Goal: Task Accomplishment & Management: Use online tool/utility

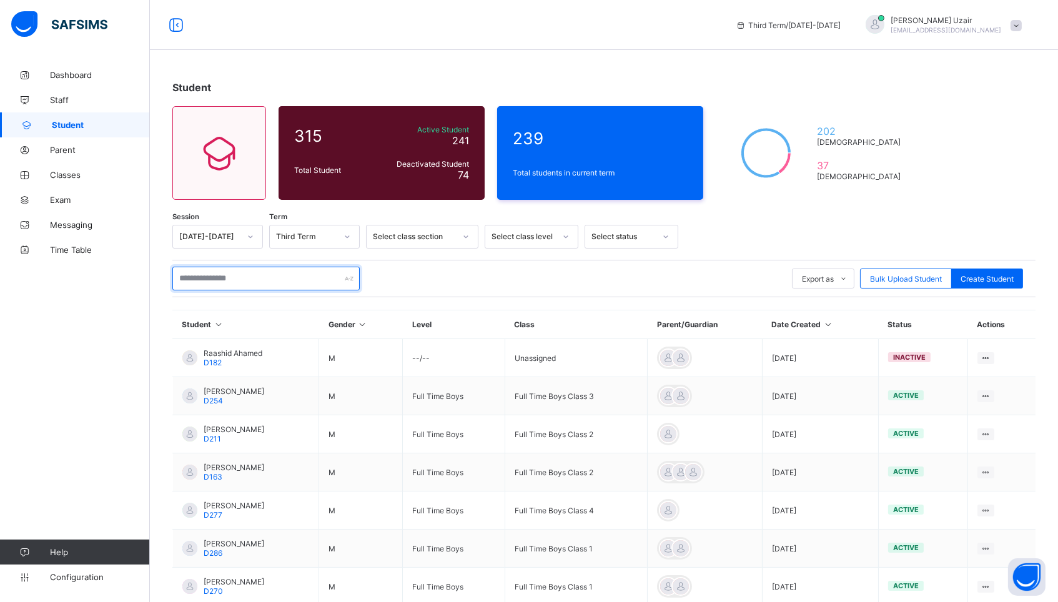
click at [260, 282] on input "text" at bounding box center [265, 279] width 187 height 24
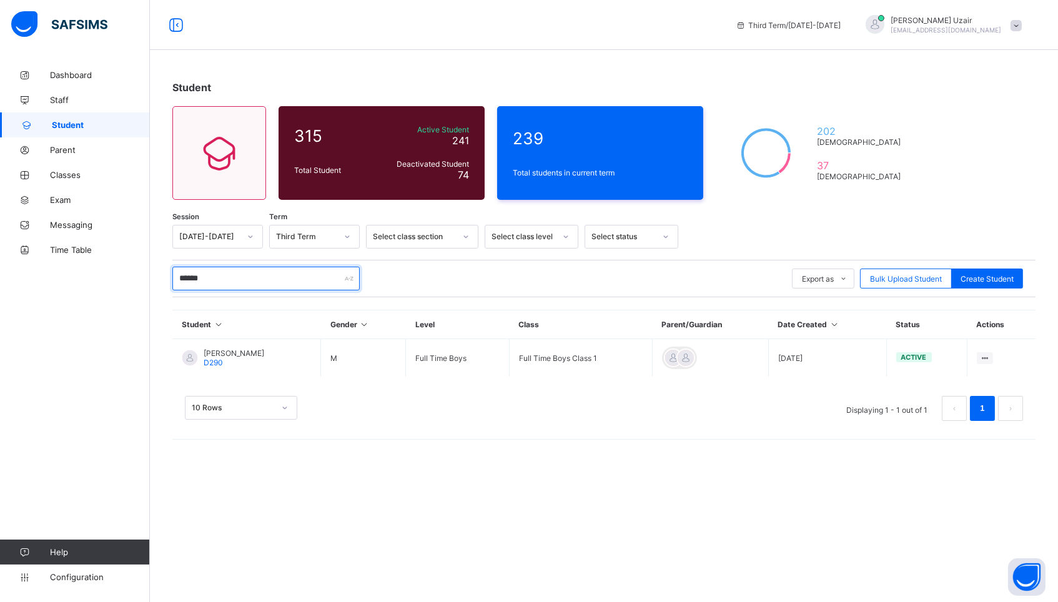
type input "******"
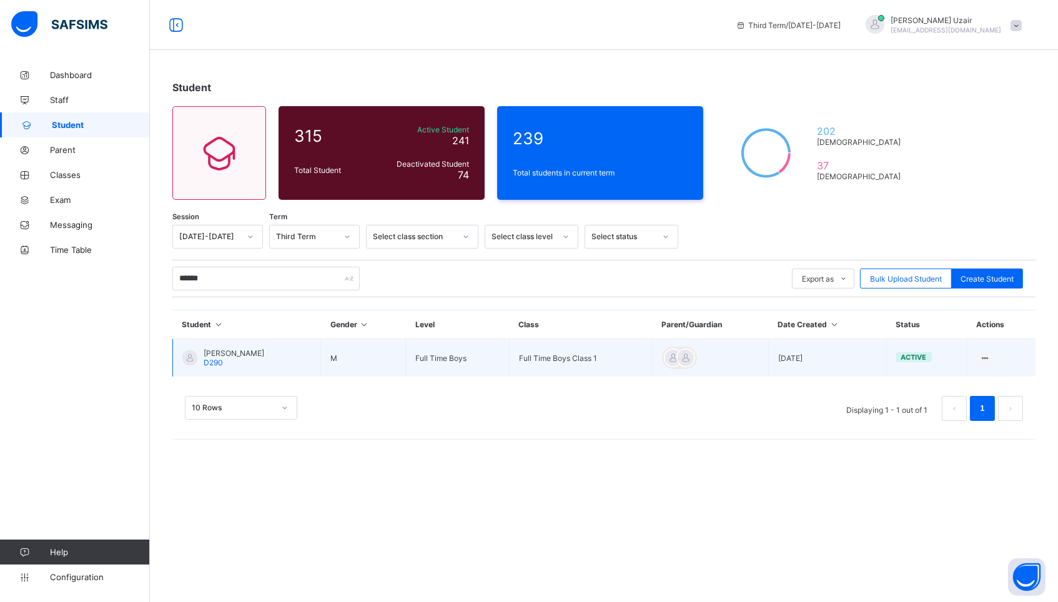
drag, startPoint x: 260, startPoint y: 282, endPoint x: 213, endPoint y: 361, distance: 91.9
click at [213, 361] on span "D290" at bounding box center [213, 362] width 19 height 9
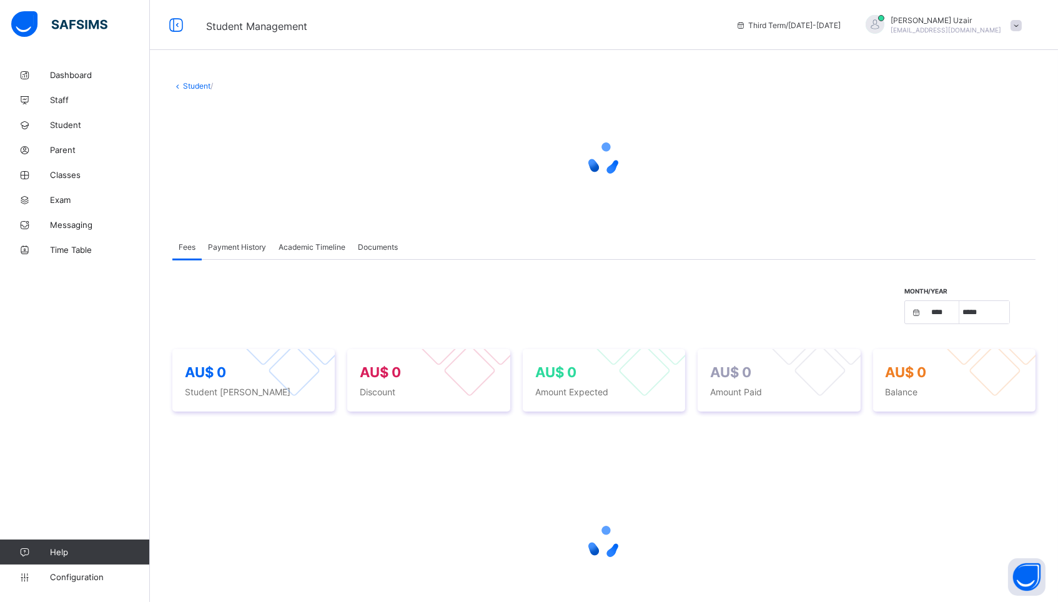
select select "****"
select select "*"
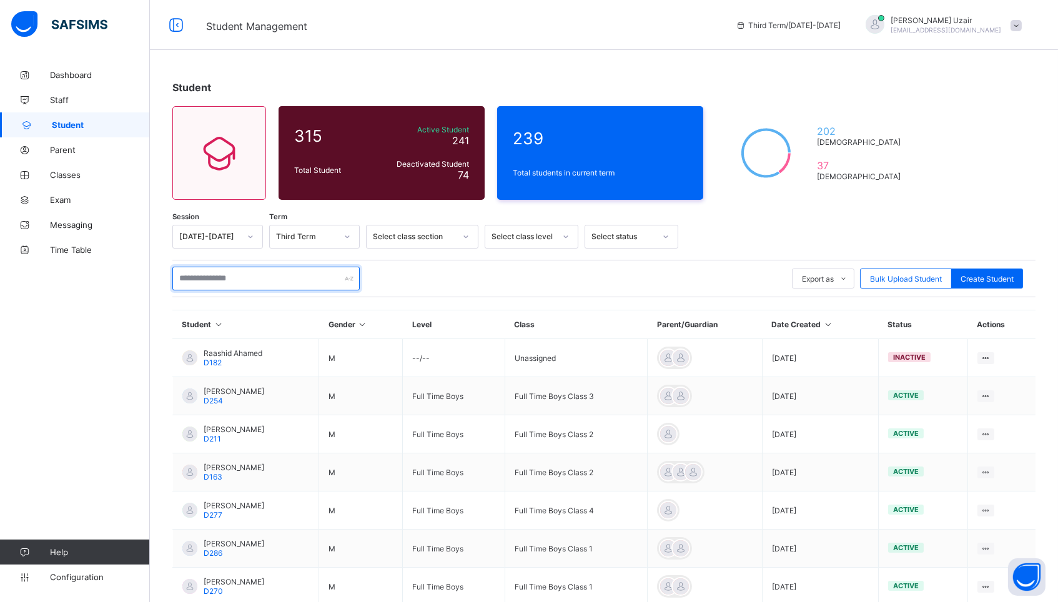
click at [207, 282] on input "text" at bounding box center [265, 279] width 187 height 24
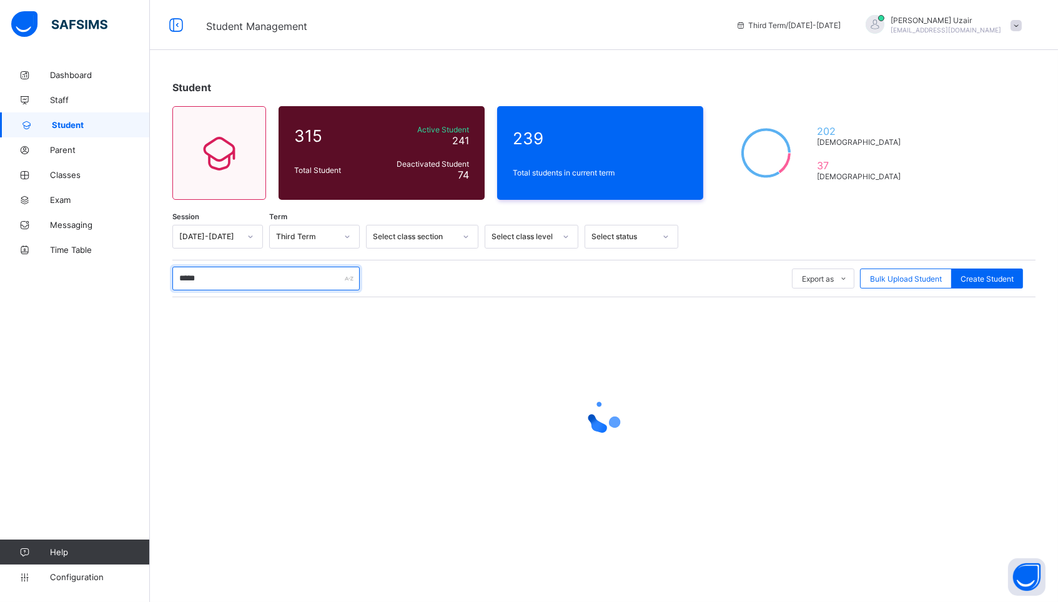
type input "*****"
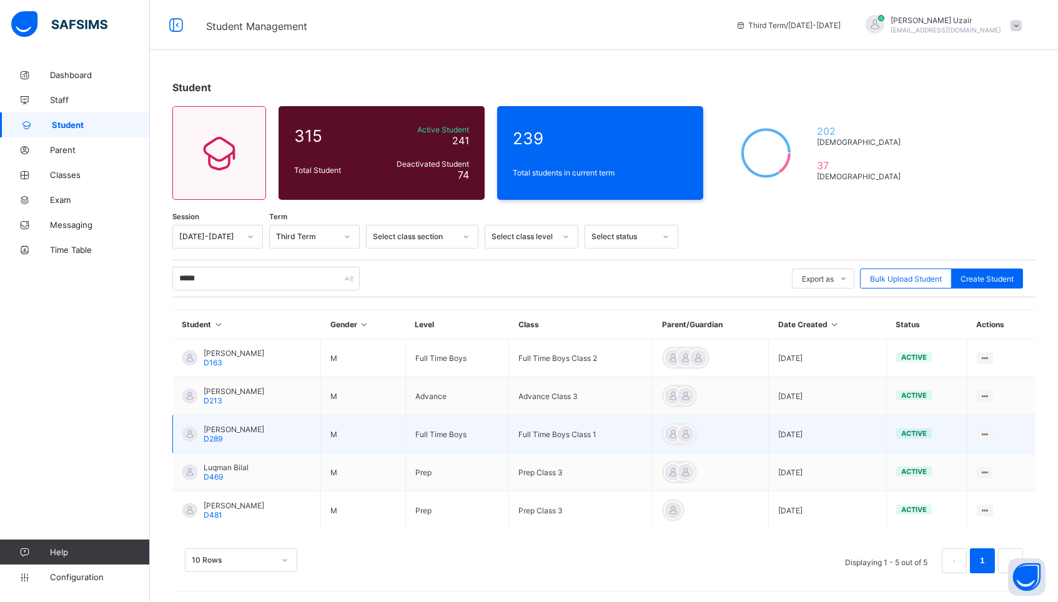
click at [212, 438] on span "D289" at bounding box center [213, 438] width 19 height 9
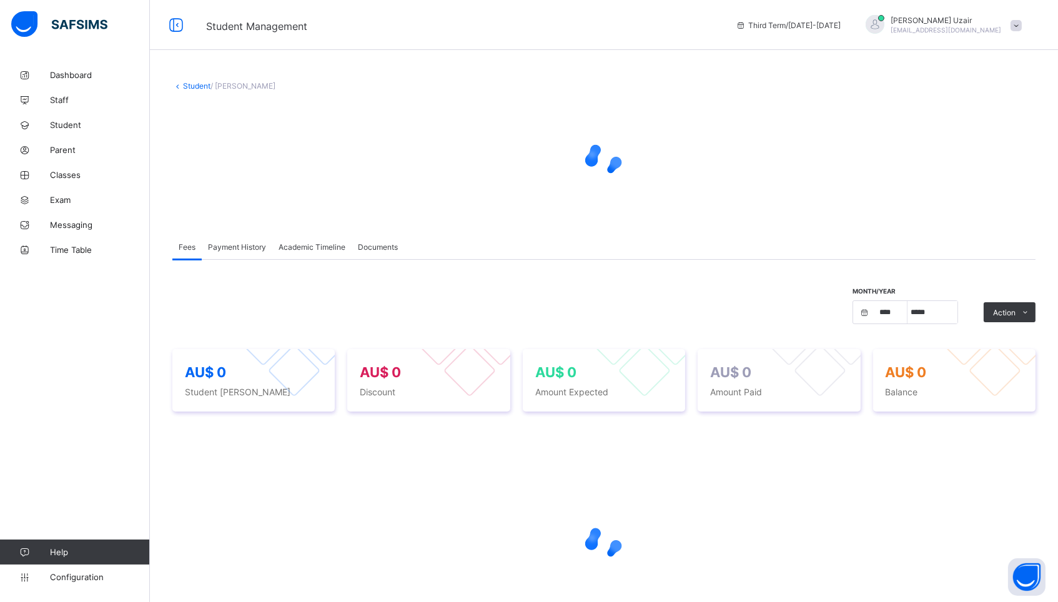
select select "****"
select select "*"
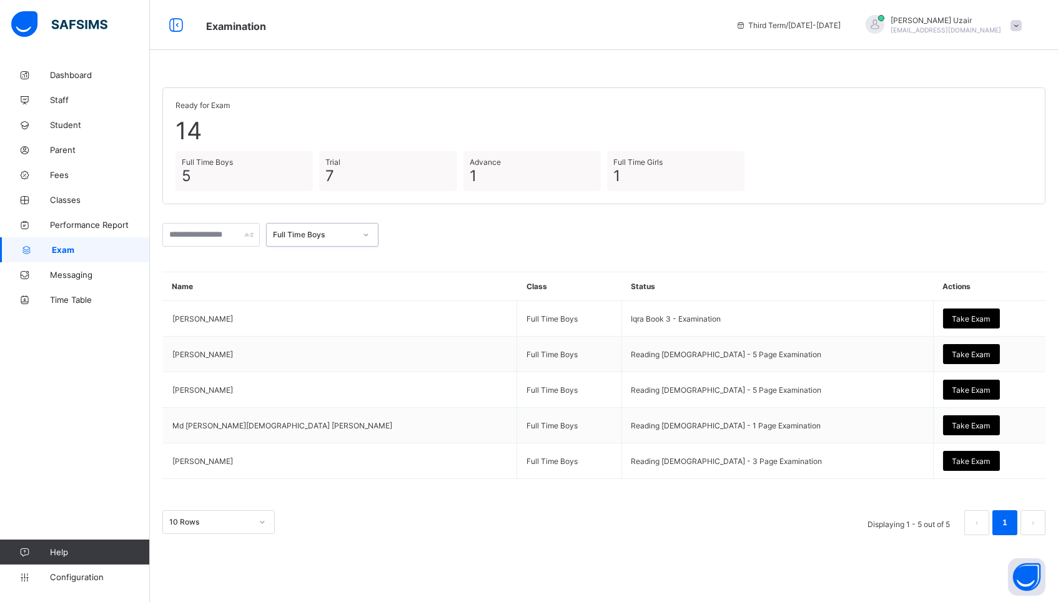
click at [317, 226] on div "Full Time Boys" at bounding box center [310, 234] width 87 height 17
click at [307, 339] on div "Full Time Girls" at bounding box center [322, 339] width 111 height 19
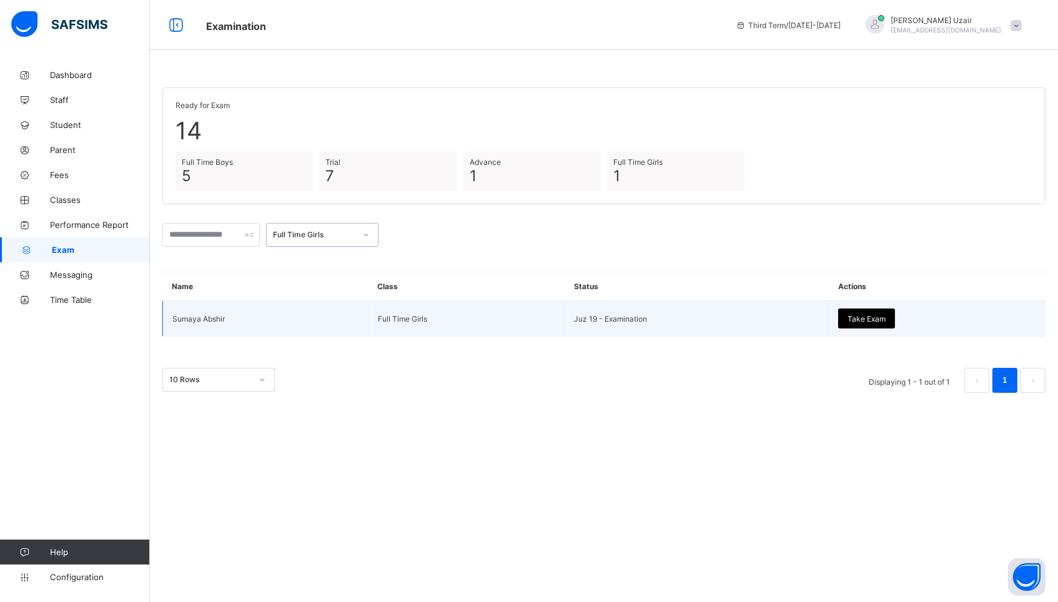
click at [881, 317] on span "Take Exam" at bounding box center [866, 318] width 38 height 9
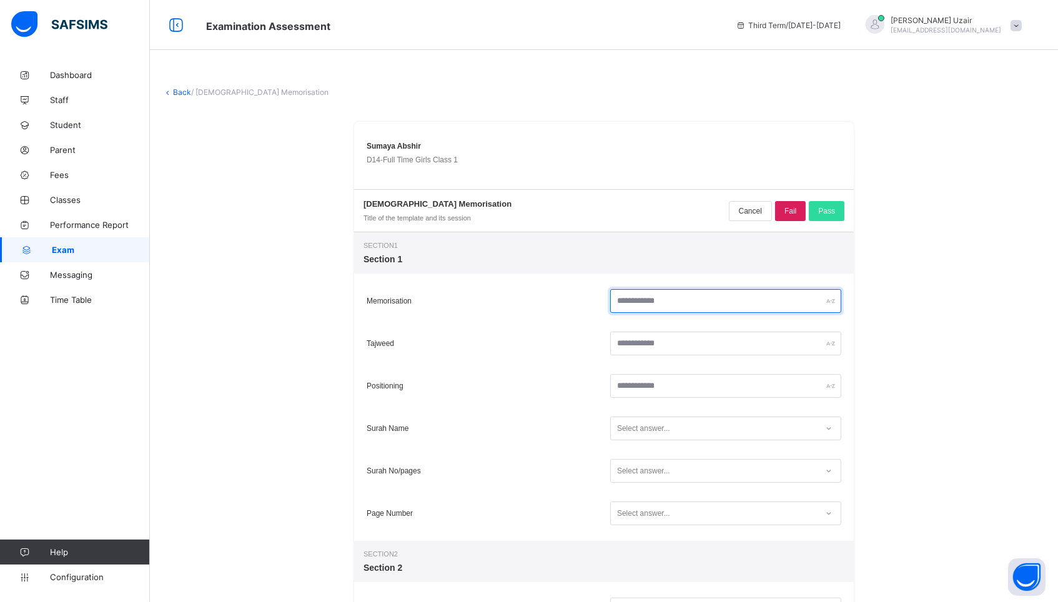
click at [648, 293] on input "text" at bounding box center [725, 301] width 231 height 24
type input "**"
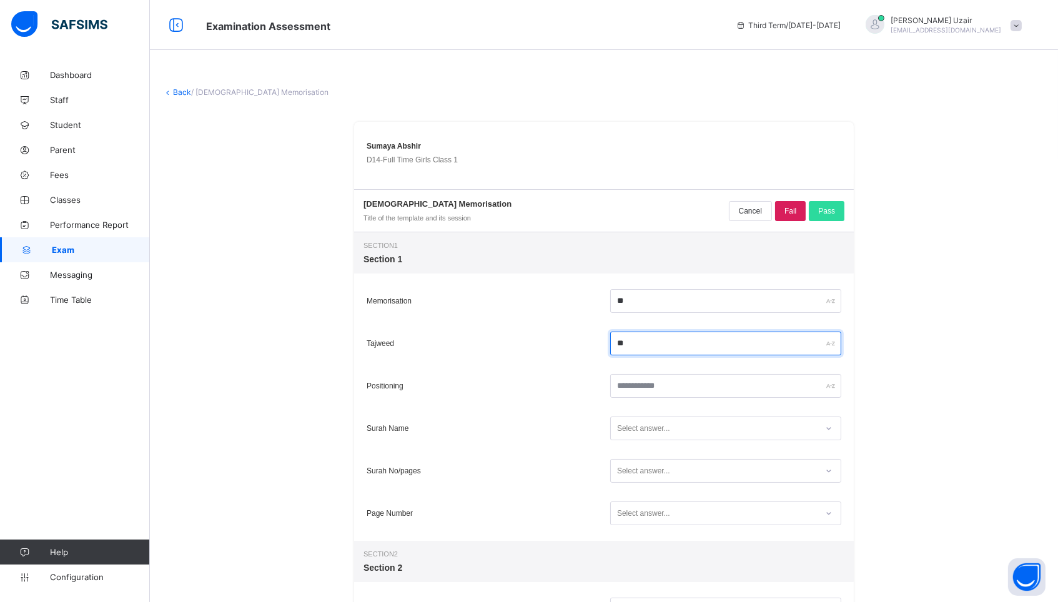
type input "**"
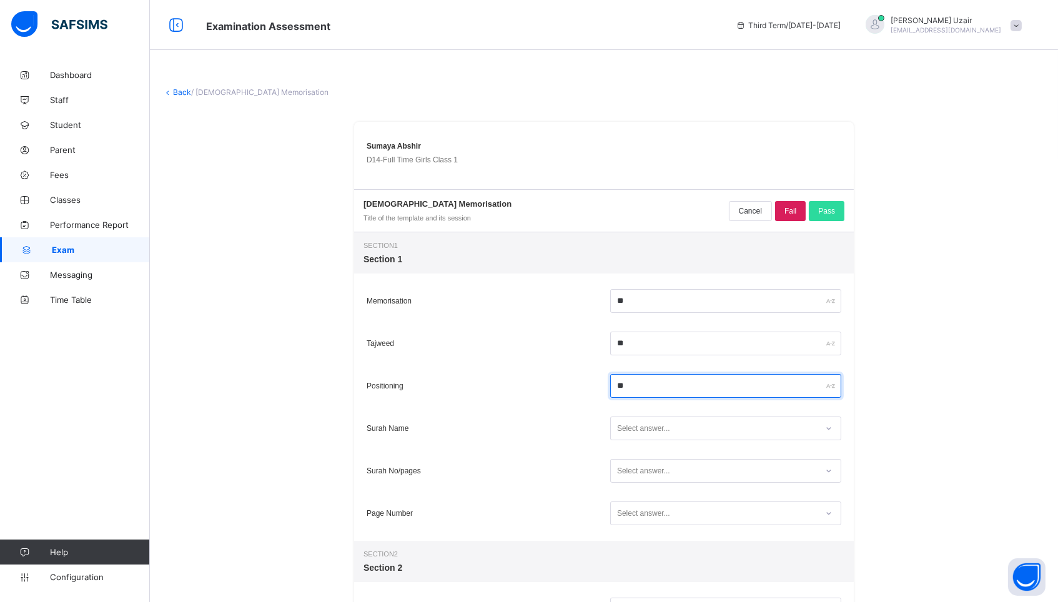
type input "**"
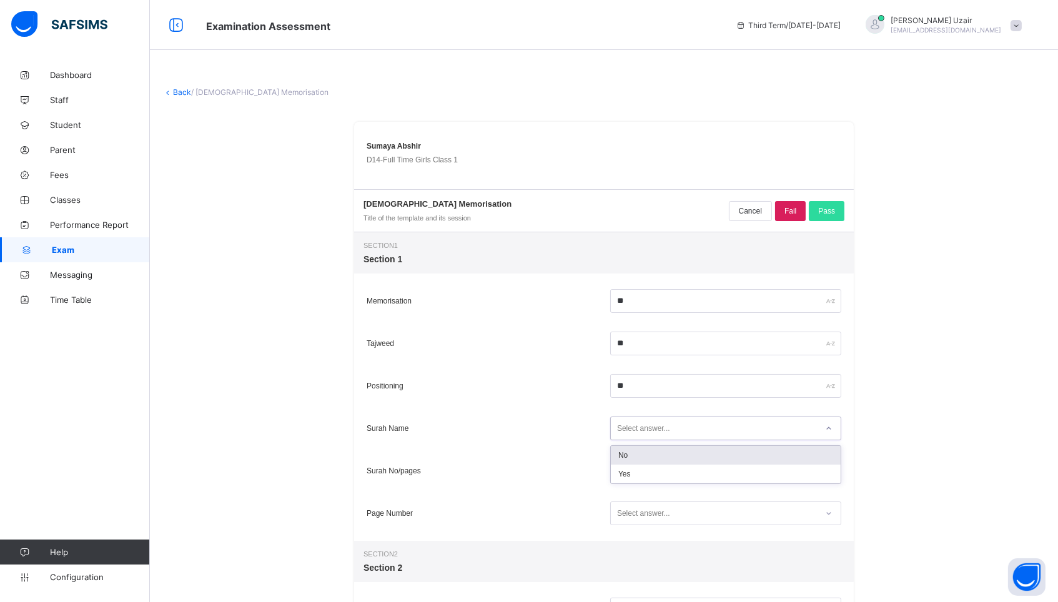
click at [658, 428] on div "Select answer..." at bounding box center [643, 429] width 53 height 24
click at [647, 471] on div "Yes" at bounding box center [726, 474] width 230 height 19
click at [647, 471] on div "Select answer..." at bounding box center [643, 471] width 53 height 24
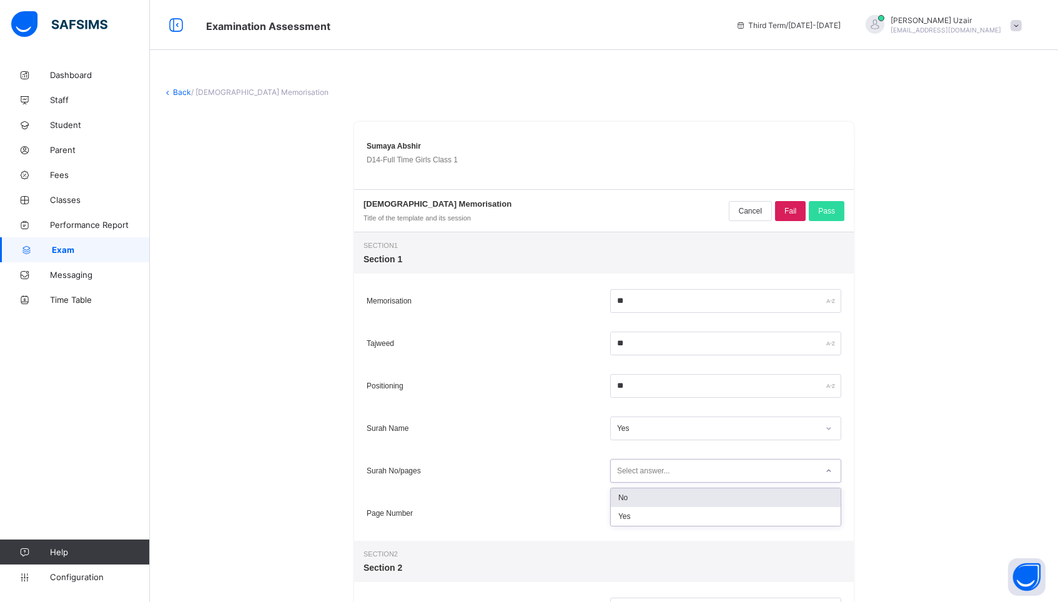
click at [643, 506] on div "No" at bounding box center [726, 497] width 230 height 19
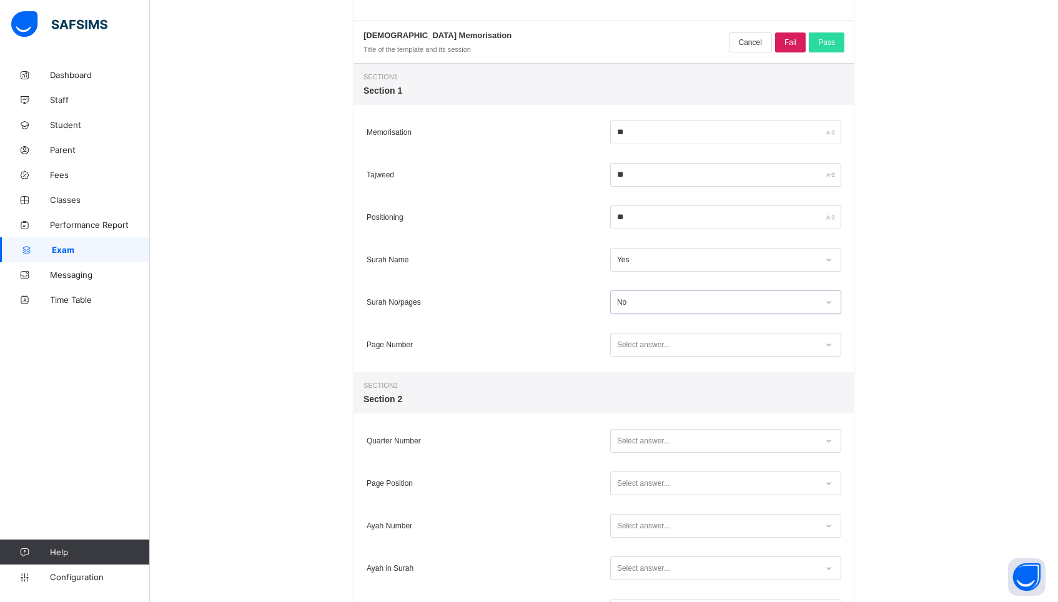
scroll to position [172, 0]
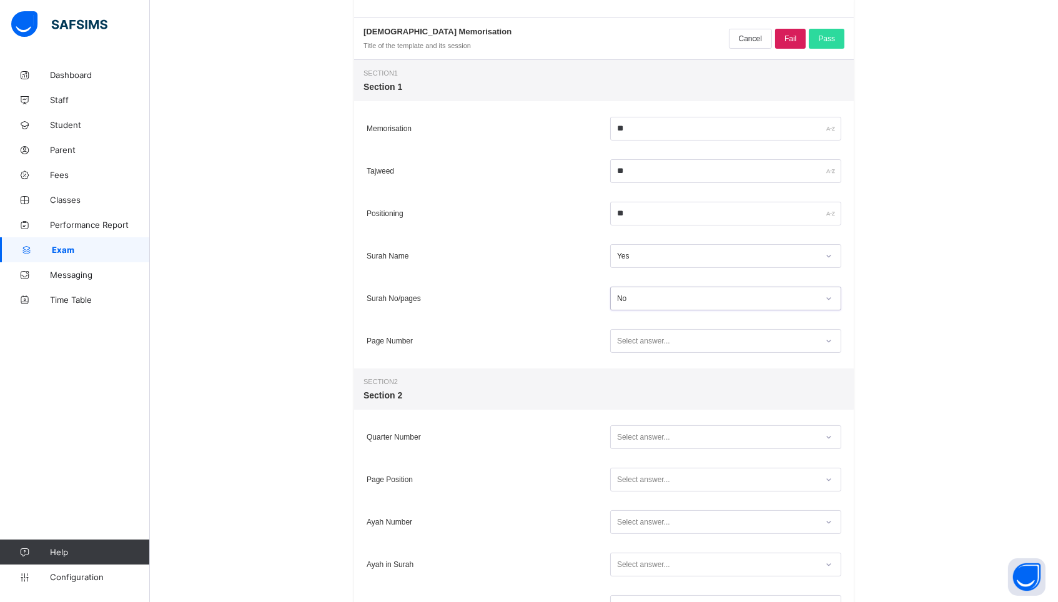
click at [631, 305] on div "No" at bounding box center [714, 298] width 206 height 17
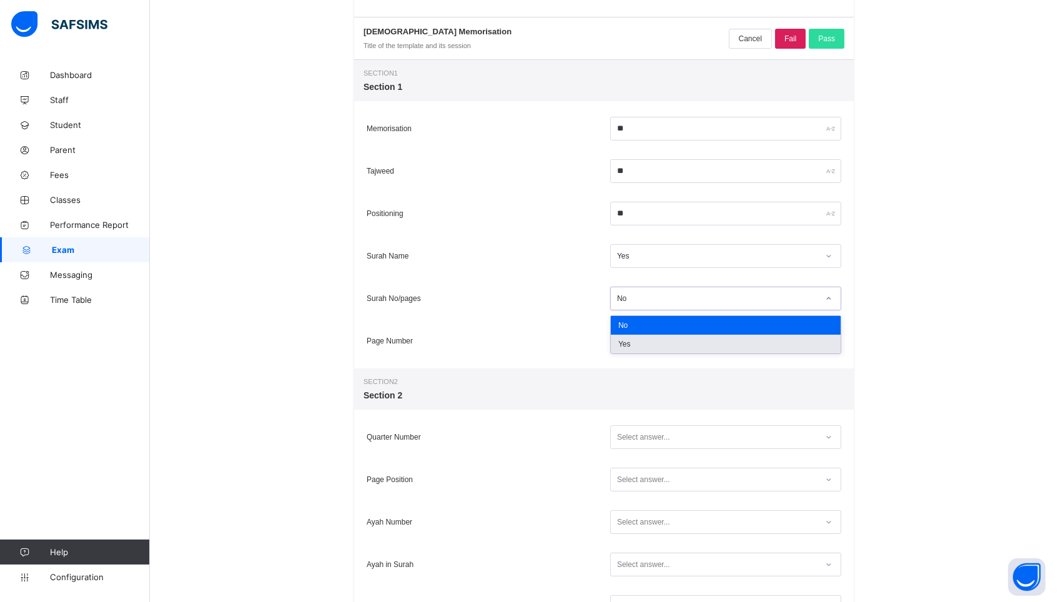
click at [635, 347] on div "Yes" at bounding box center [726, 344] width 230 height 19
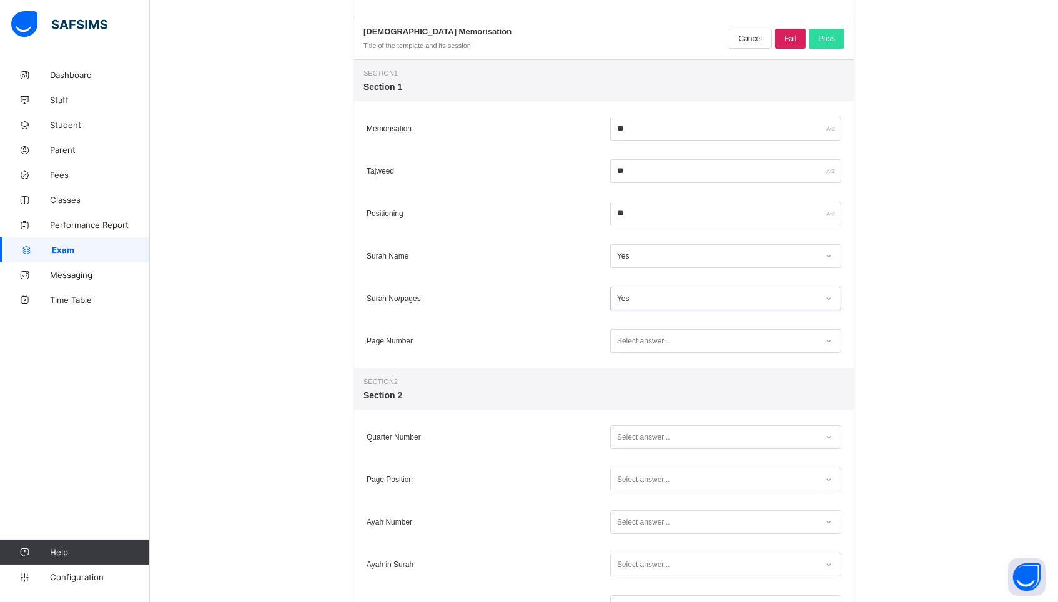
click at [635, 347] on div "Select answer..." at bounding box center [643, 341] width 53 height 24
click at [639, 385] on div "Yes" at bounding box center [726, 386] width 230 height 19
click at [636, 436] on div "Select answer..." at bounding box center [643, 437] width 53 height 24
click at [635, 485] on div "Yes" at bounding box center [726, 482] width 230 height 19
click at [635, 485] on div "Select answer..." at bounding box center [643, 480] width 53 height 24
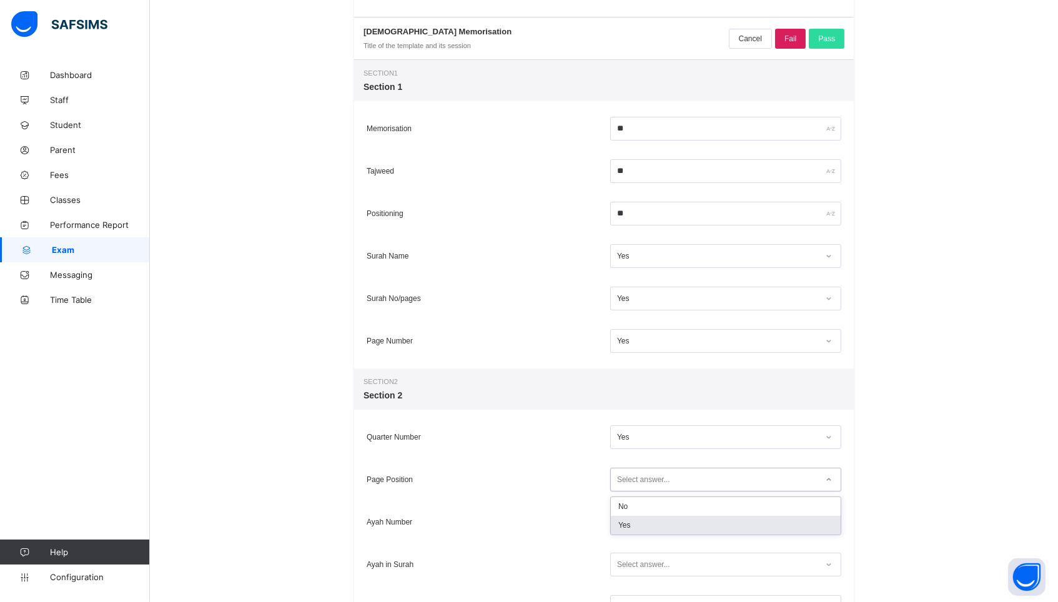
click at [634, 526] on div "Yes" at bounding box center [726, 525] width 230 height 19
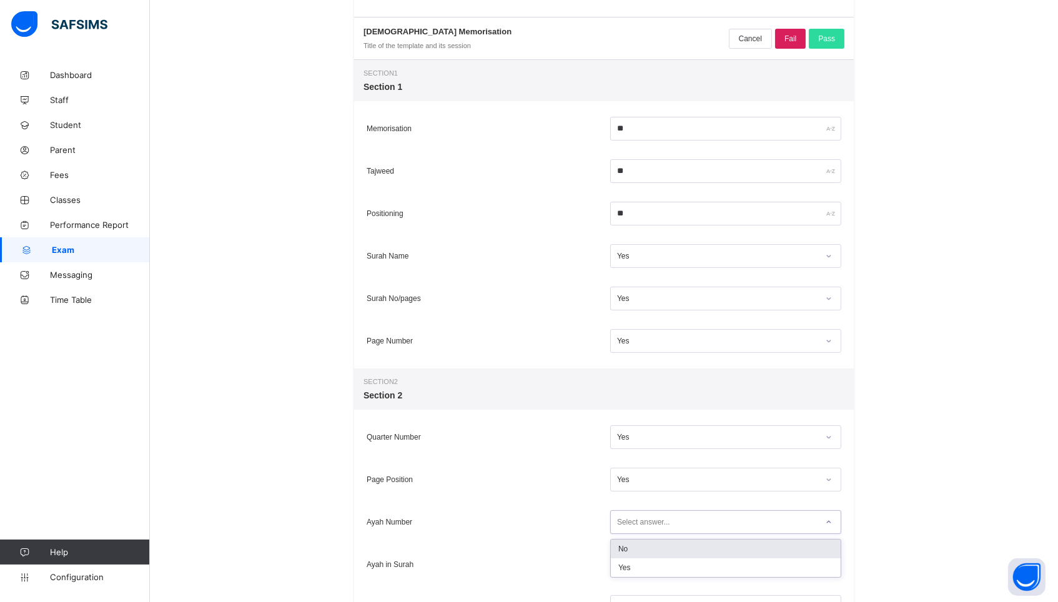
click at [634, 526] on div "Select answer..." at bounding box center [643, 522] width 53 height 24
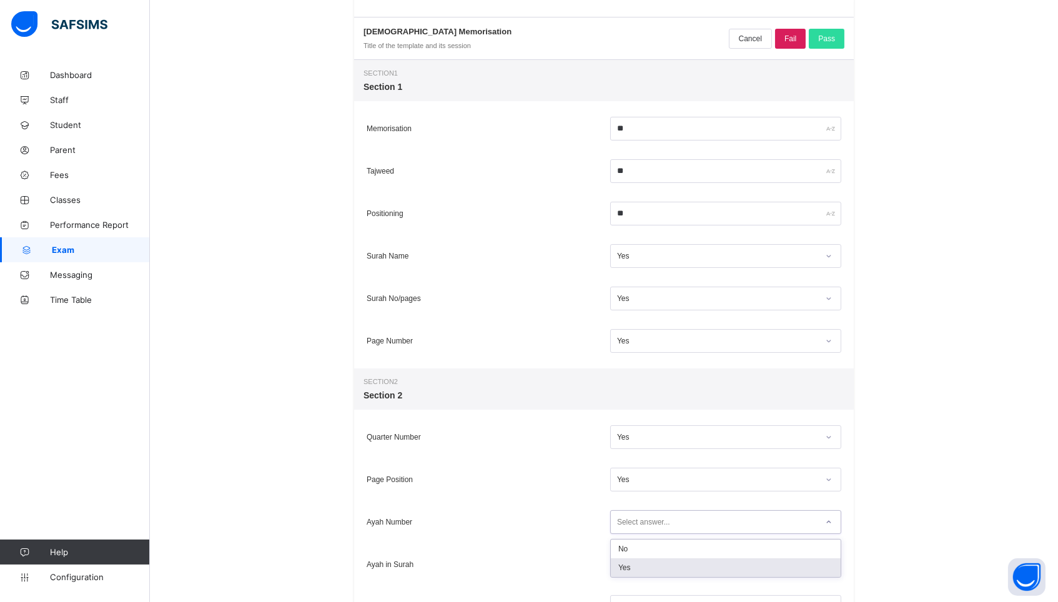
click at [635, 565] on div "Yes" at bounding box center [726, 567] width 230 height 19
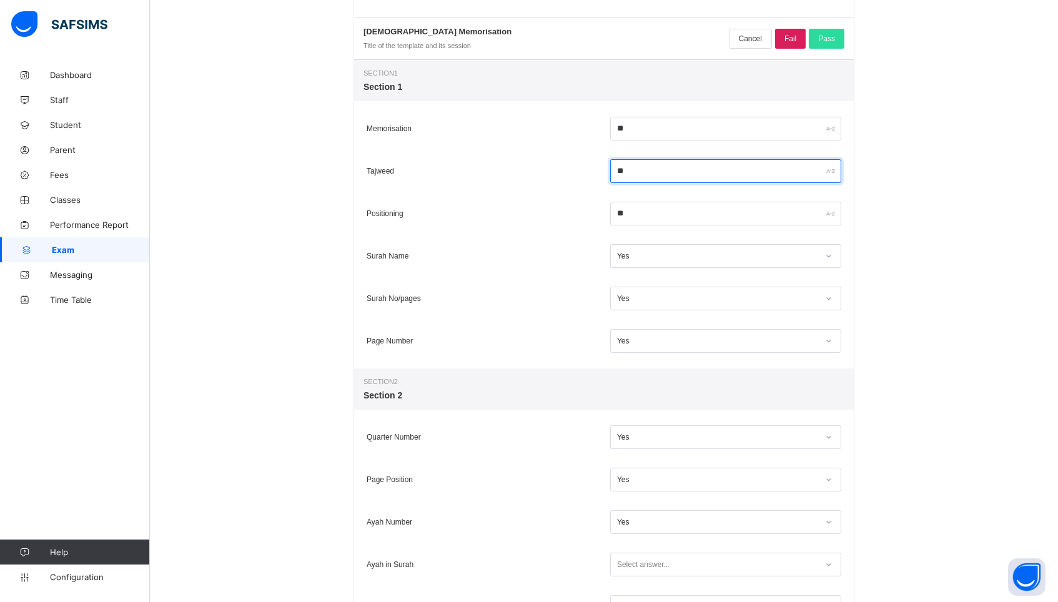
click at [627, 175] on input "**" at bounding box center [725, 171] width 231 height 24
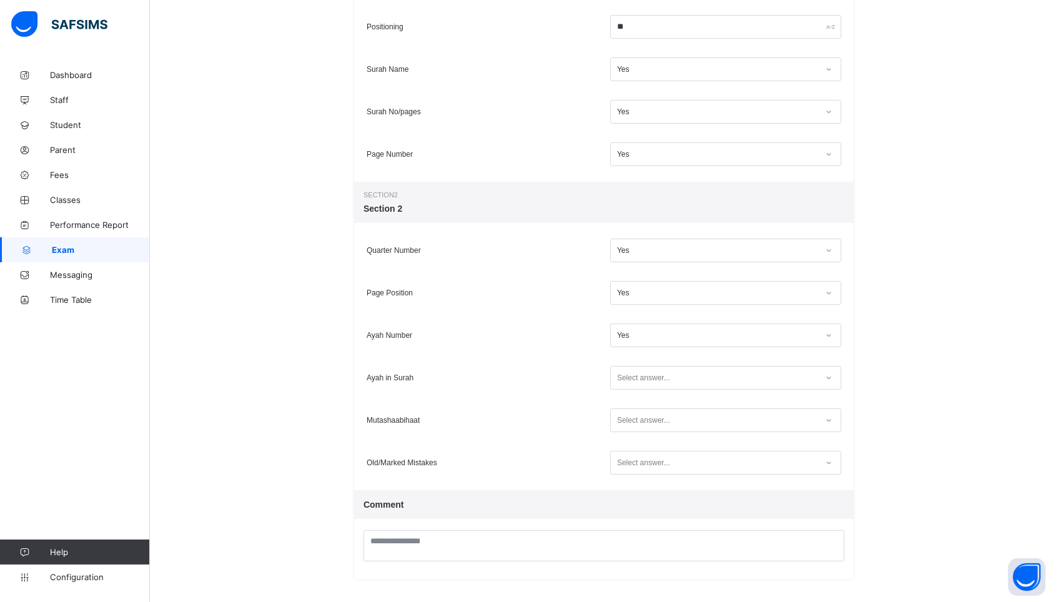
scroll to position [358, 0]
type input "**"
click at [631, 382] on div "Select answer..." at bounding box center [643, 379] width 53 height 24
click at [629, 420] on div "Yes" at bounding box center [726, 424] width 230 height 19
click at [629, 420] on div "Select answer..." at bounding box center [643, 421] width 53 height 24
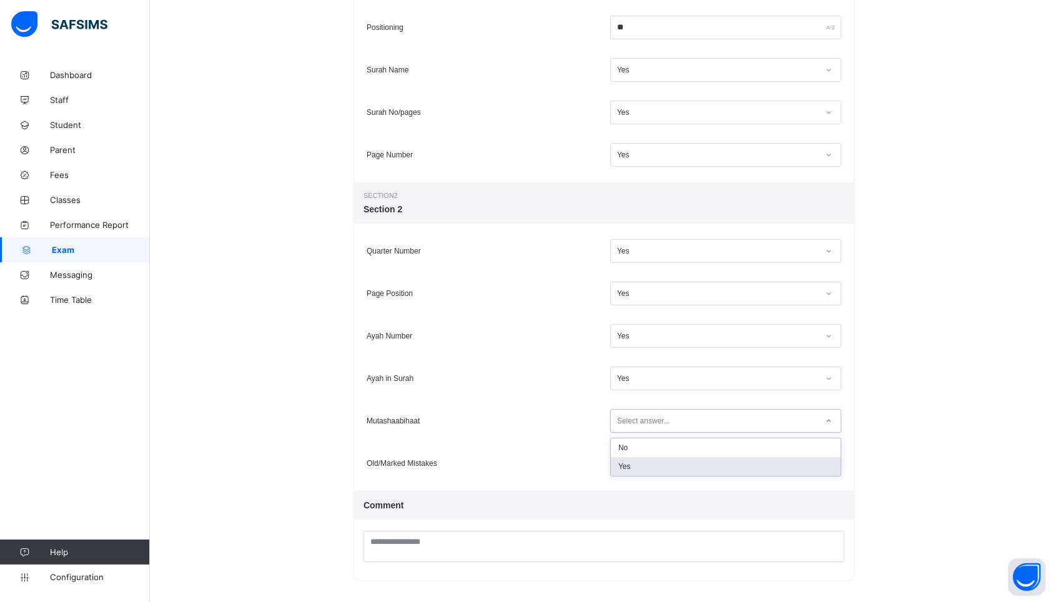
click at [631, 464] on div "Yes" at bounding box center [726, 466] width 230 height 19
click at [631, 464] on div "Select answer..." at bounding box center [643, 464] width 53 height 24
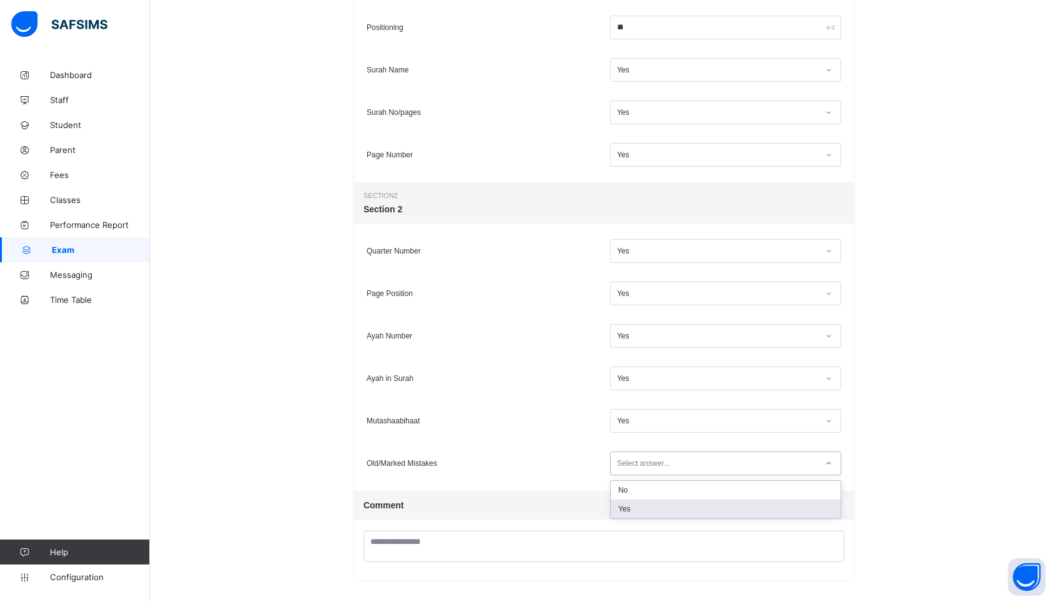
click at [630, 509] on div "Yes" at bounding box center [726, 509] width 230 height 19
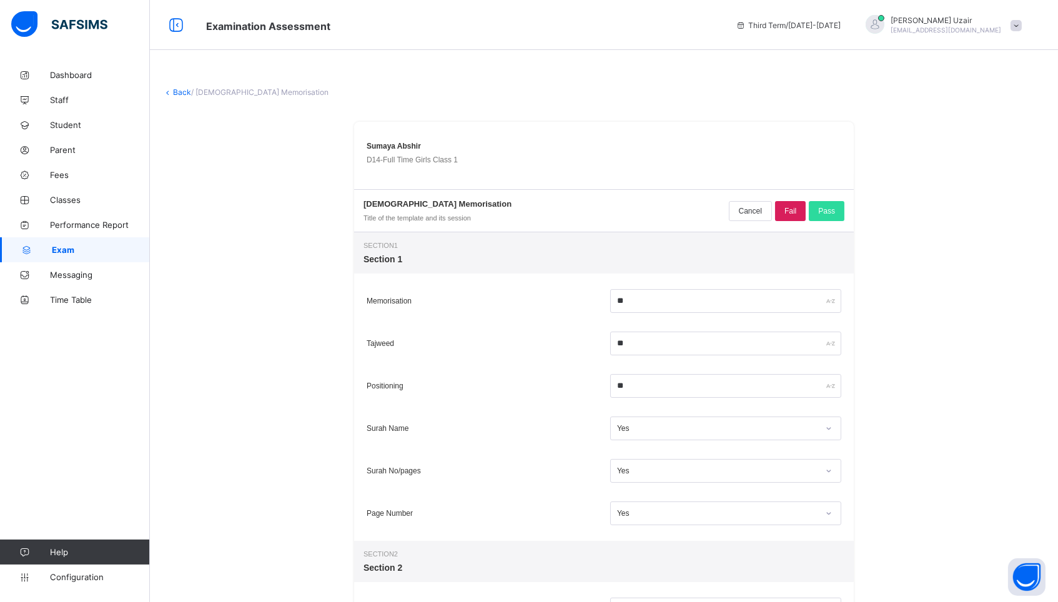
scroll to position [0, 0]
click at [822, 209] on span "Pass" at bounding box center [826, 211] width 17 height 9
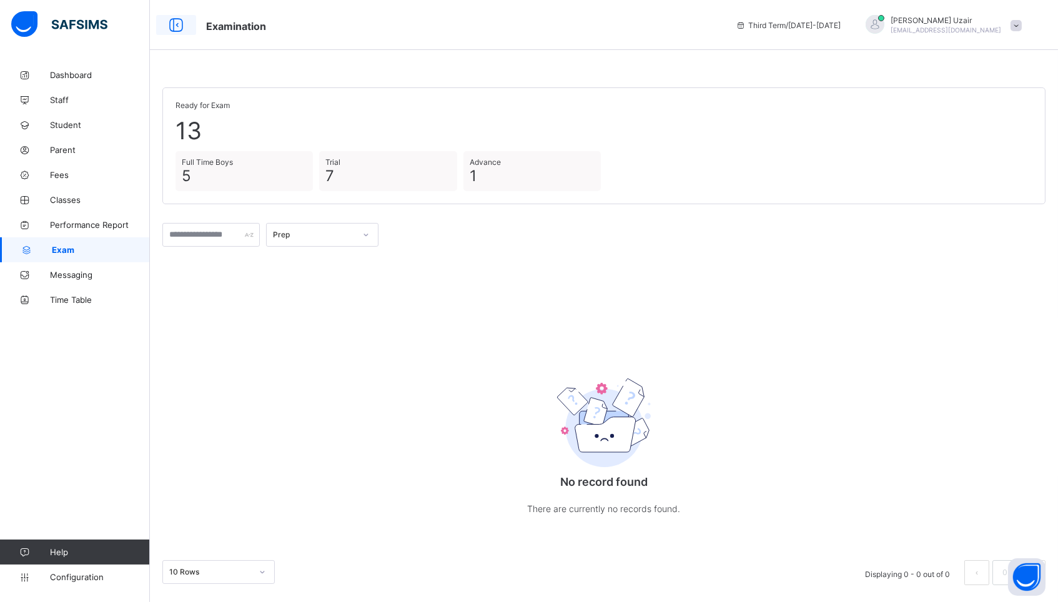
click at [176, 29] on icon at bounding box center [176, 25] width 21 height 18
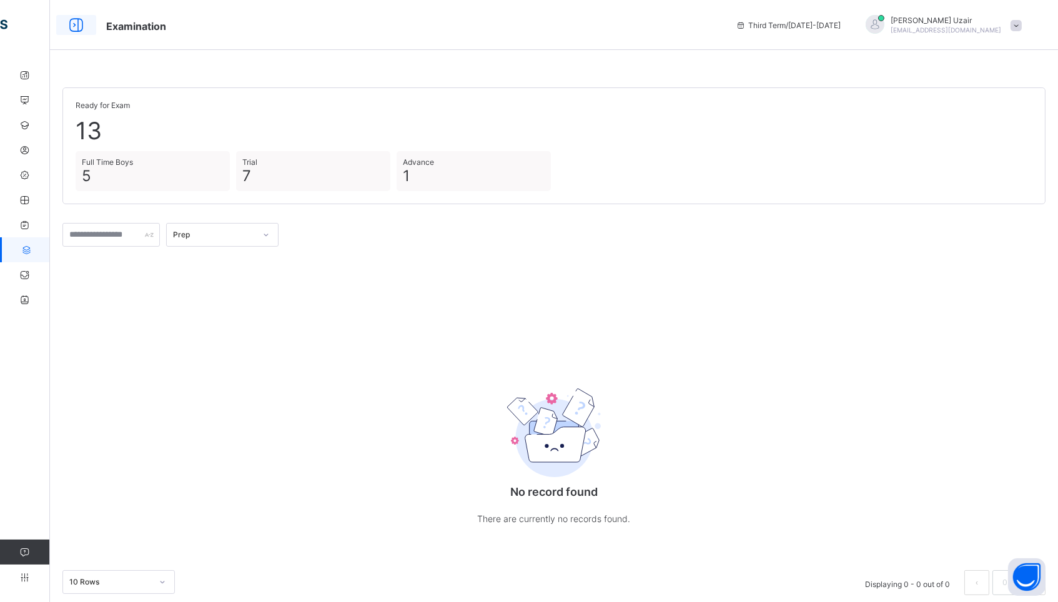
click at [76, 27] on icon at bounding box center [76, 25] width 21 height 18
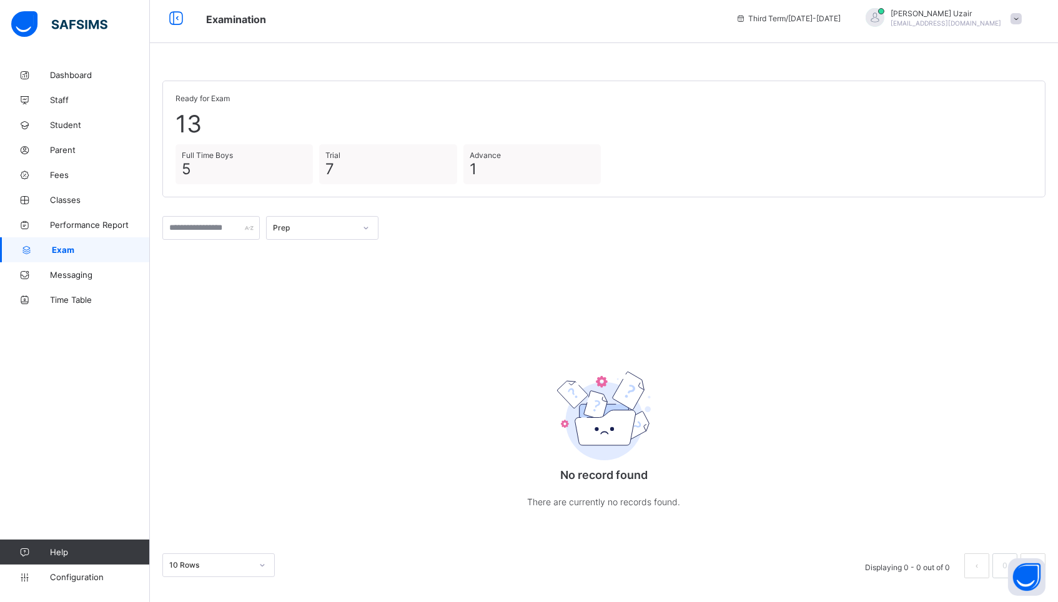
scroll to position [6, 0]
